Goal: Task Accomplishment & Management: Use online tool/utility

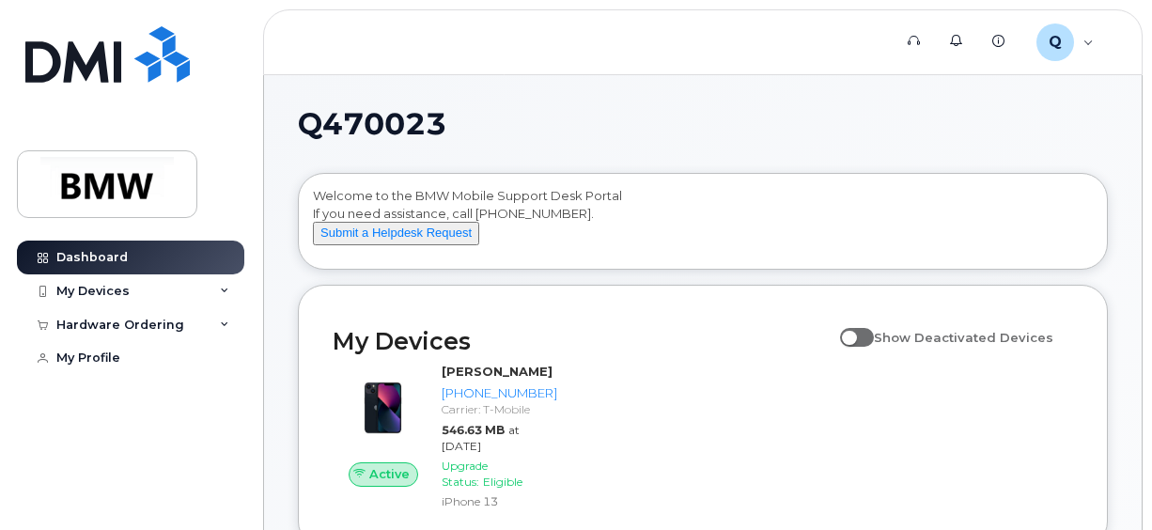
scroll to position [189, 0]
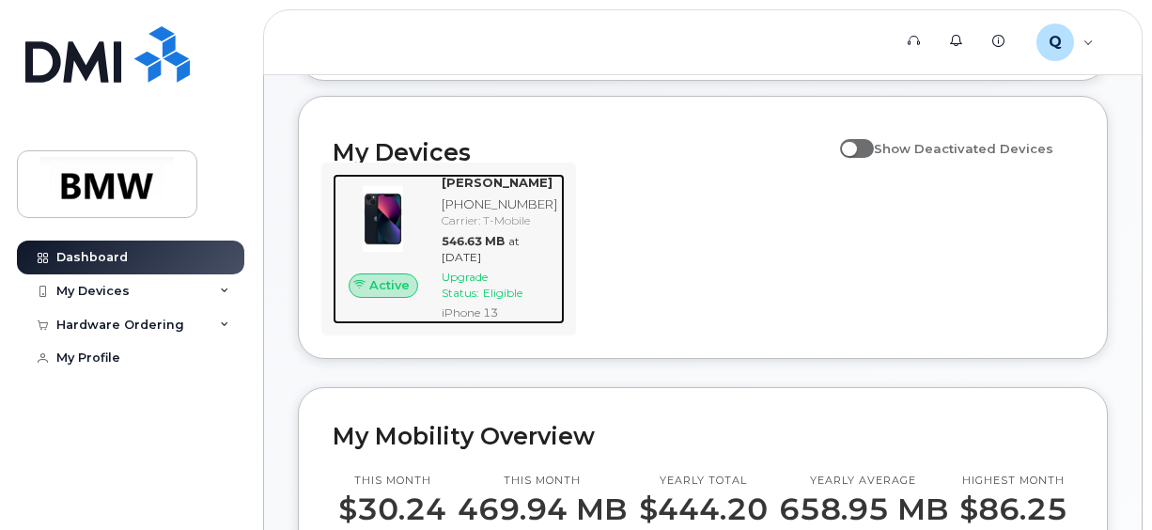
click at [488, 300] on span "Upgrade Status:" at bounding box center [465, 285] width 46 height 30
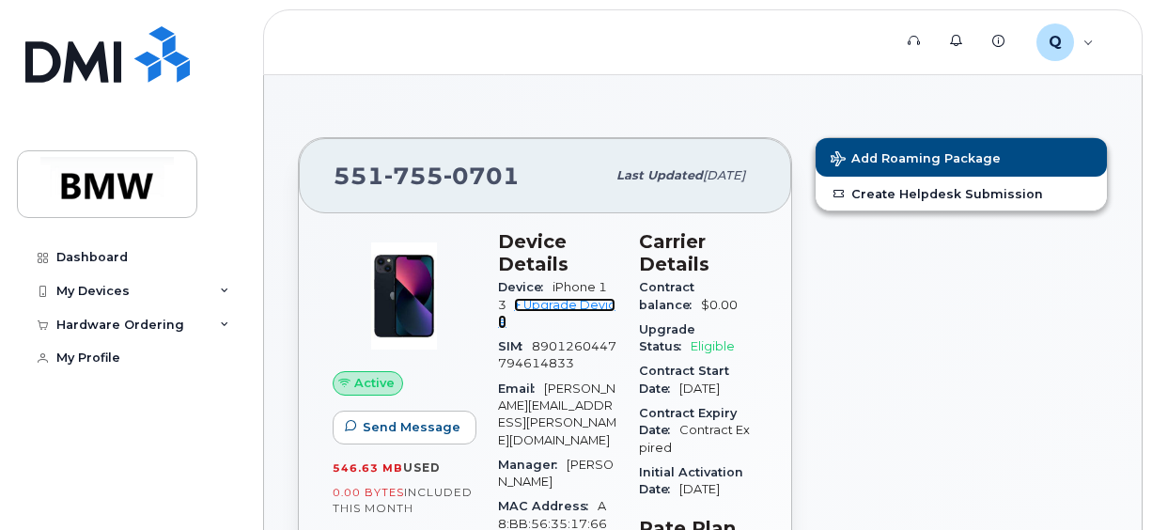
click at [569, 304] on link "+ Upgrade Device" at bounding box center [556, 313] width 117 height 31
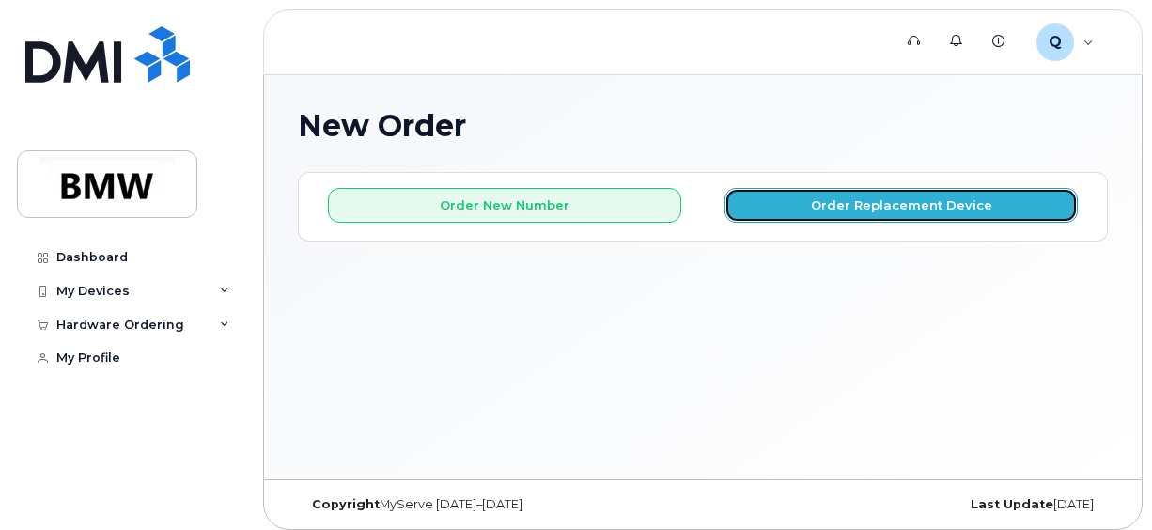
click at [882, 212] on button "Order Replacement Device" at bounding box center [901, 205] width 353 height 35
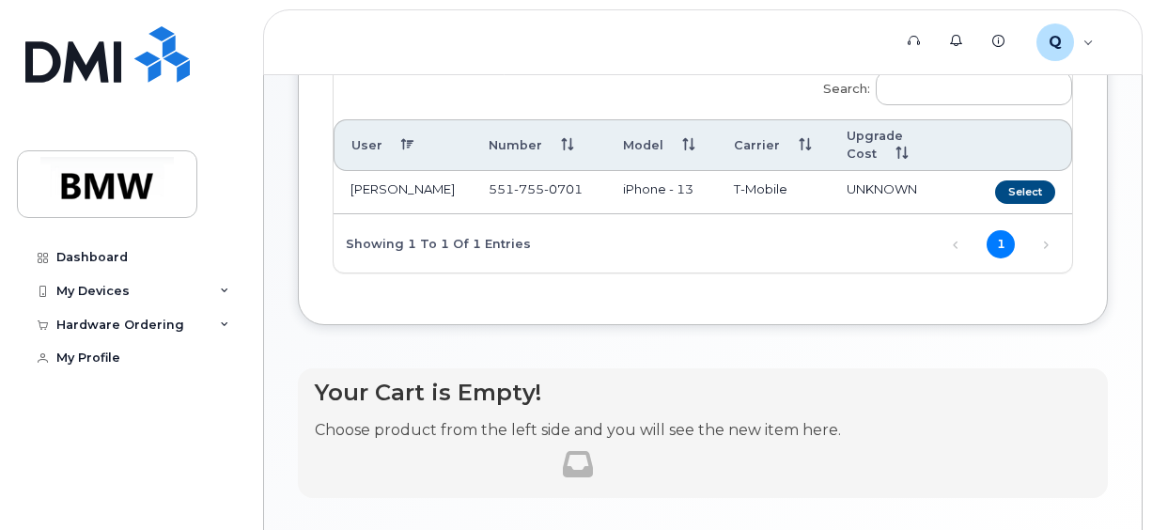
scroll to position [228, 0]
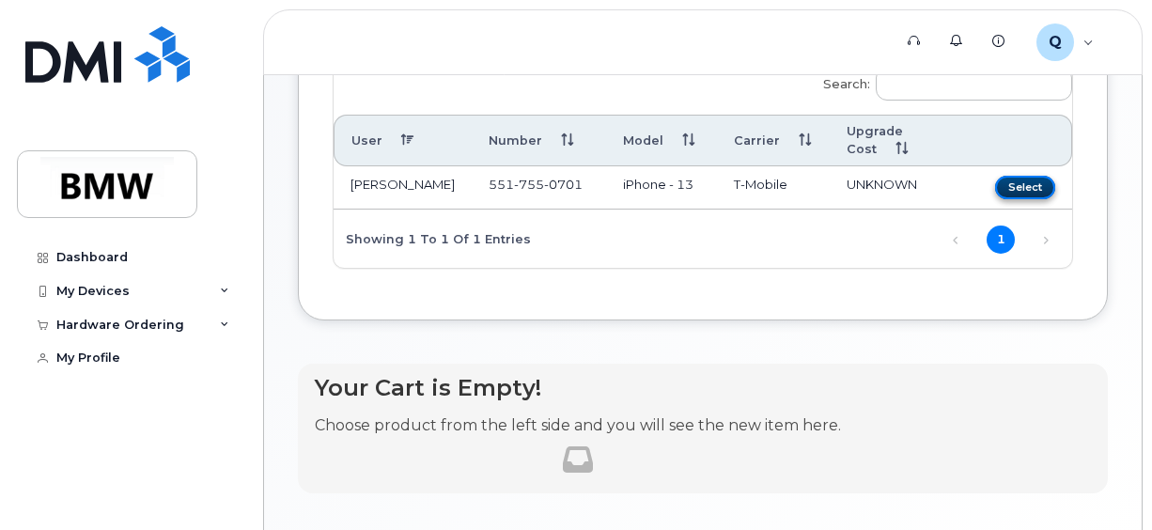
click at [1024, 176] on button "Select" at bounding box center [1025, 187] width 60 height 23
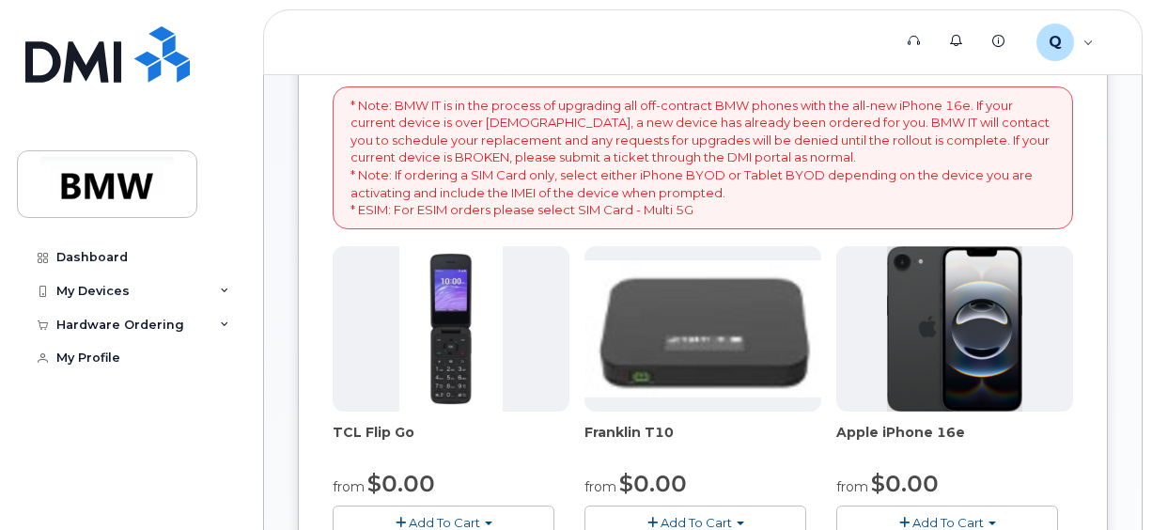
scroll to position [273, 0]
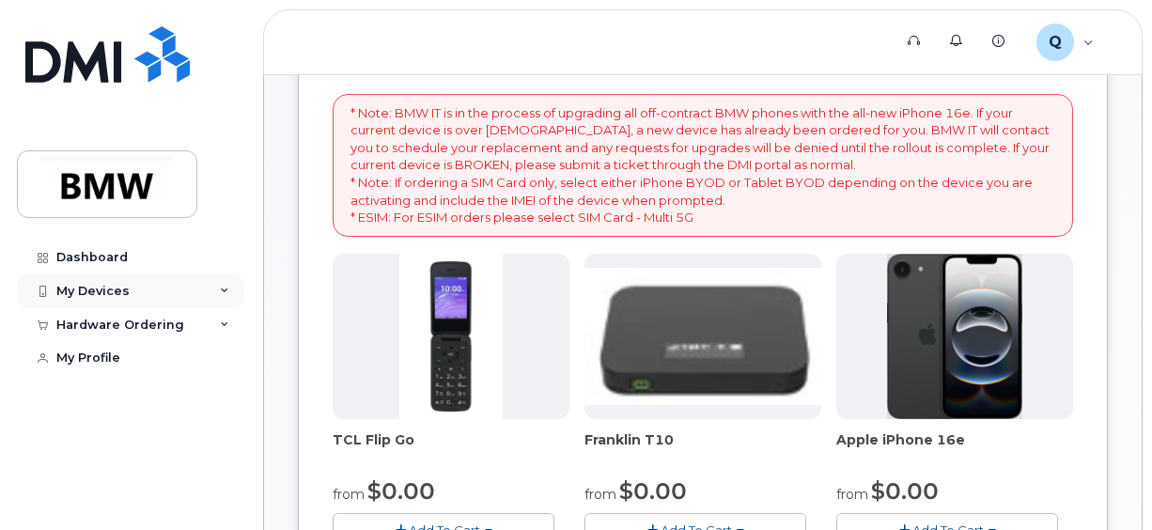
click at [223, 292] on icon at bounding box center [224, 291] width 9 height 9
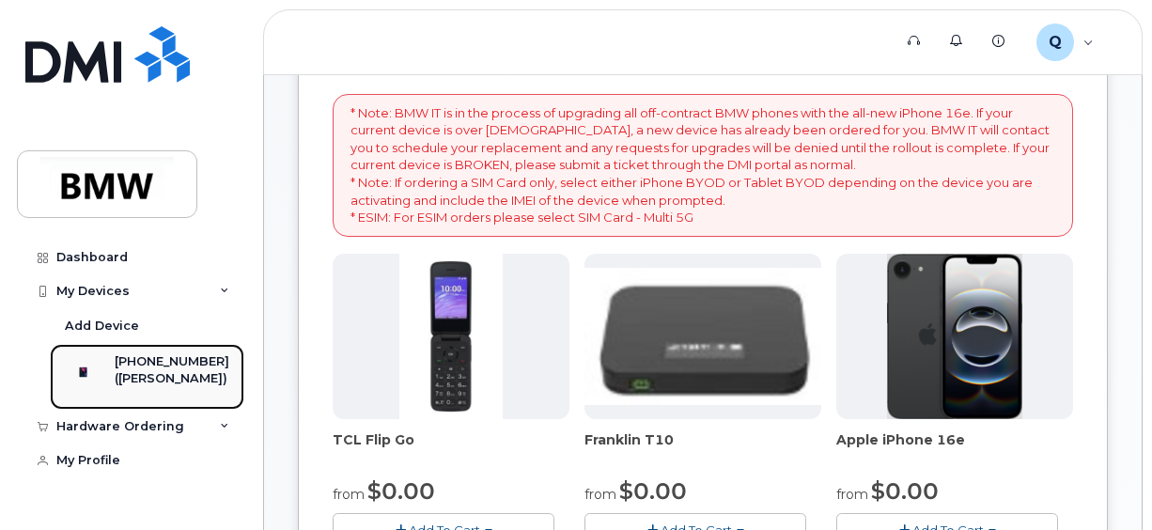
click at [170, 353] on div "[PHONE_NUMBER]" at bounding box center [172, 361] width 115 height 17
